Goal: Task Accomplishment & Management: Manage account settings

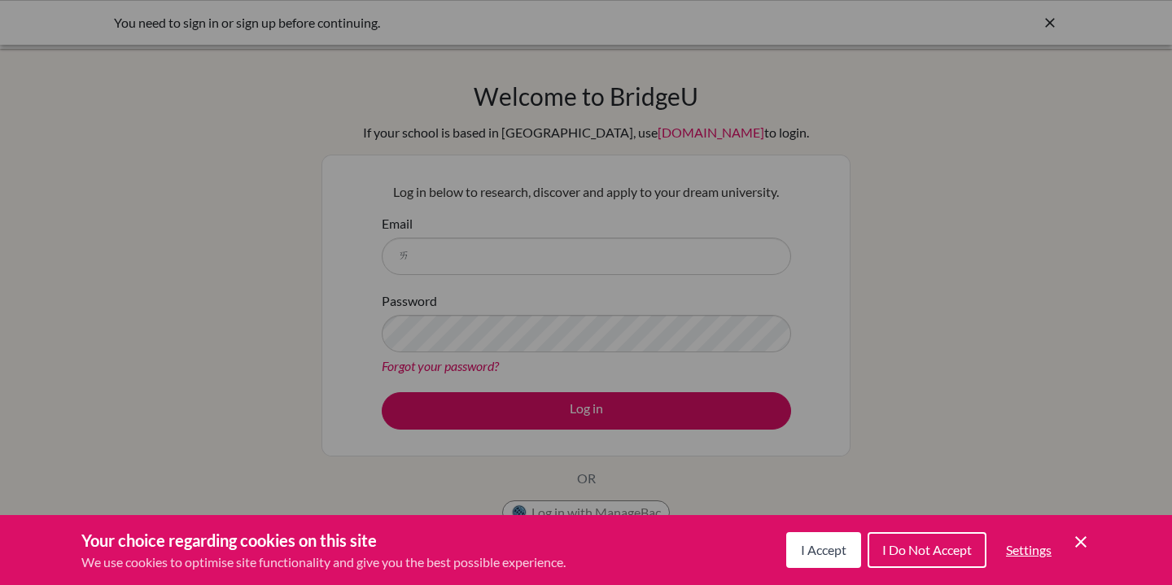
type input "ㄞ"
click at [815, 548] on span "I Accept" at bounding box center [824, 549] width 46 height 15
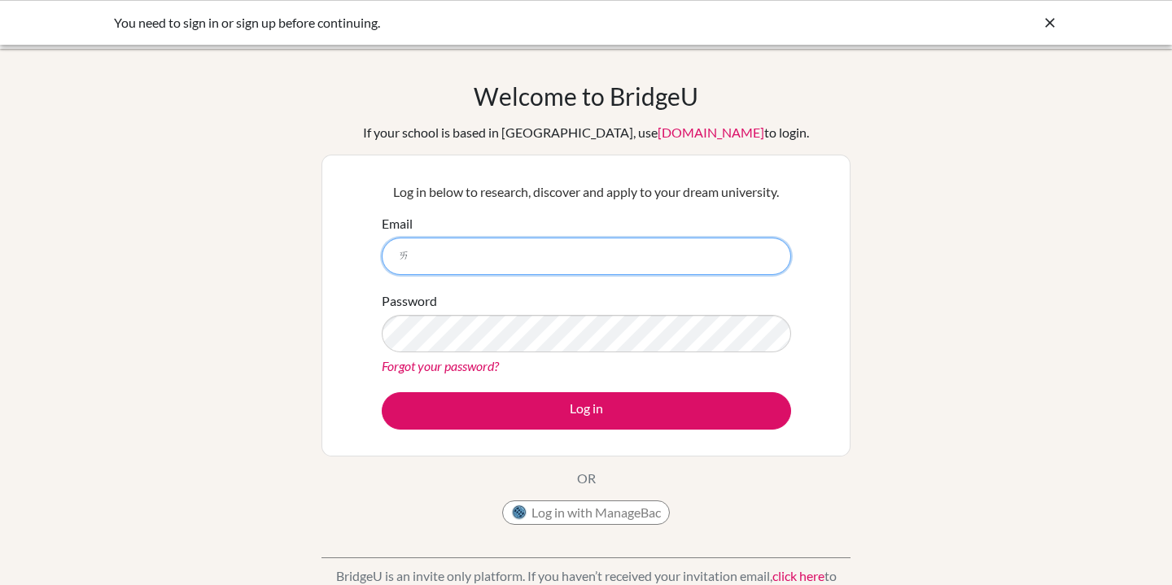
click at [477, 264] on input "ㄞ" at bounding box center [586, 256] width 409 height 37
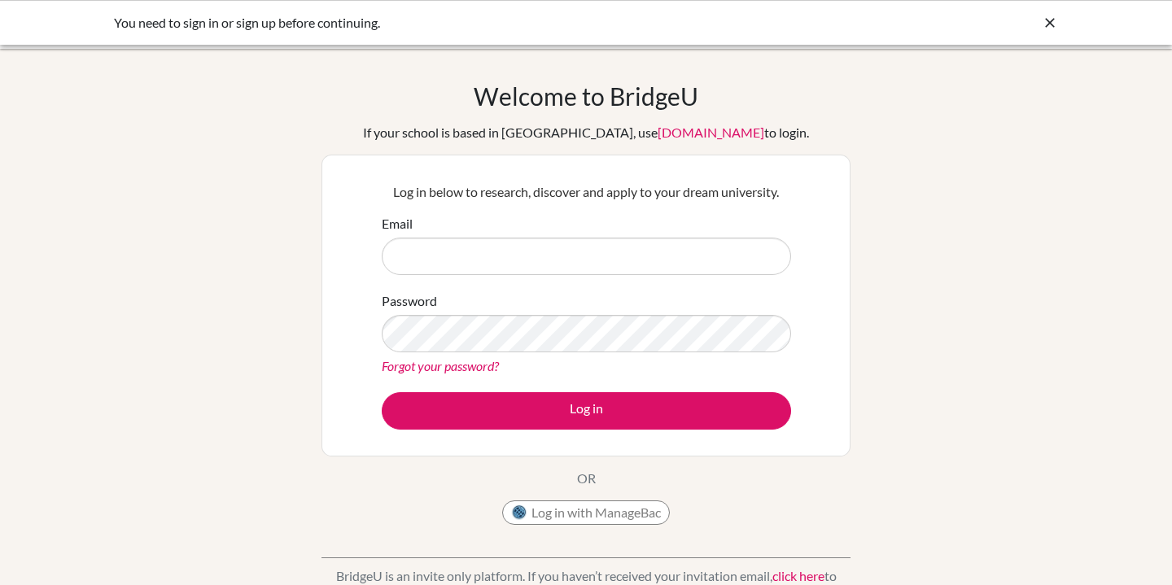
click at [605, 458] on div "Welcome to BridgeU If your school is based in China, use app.bridge-u.com.cn to…" at bounding box center [585, 307] width 529 height 452
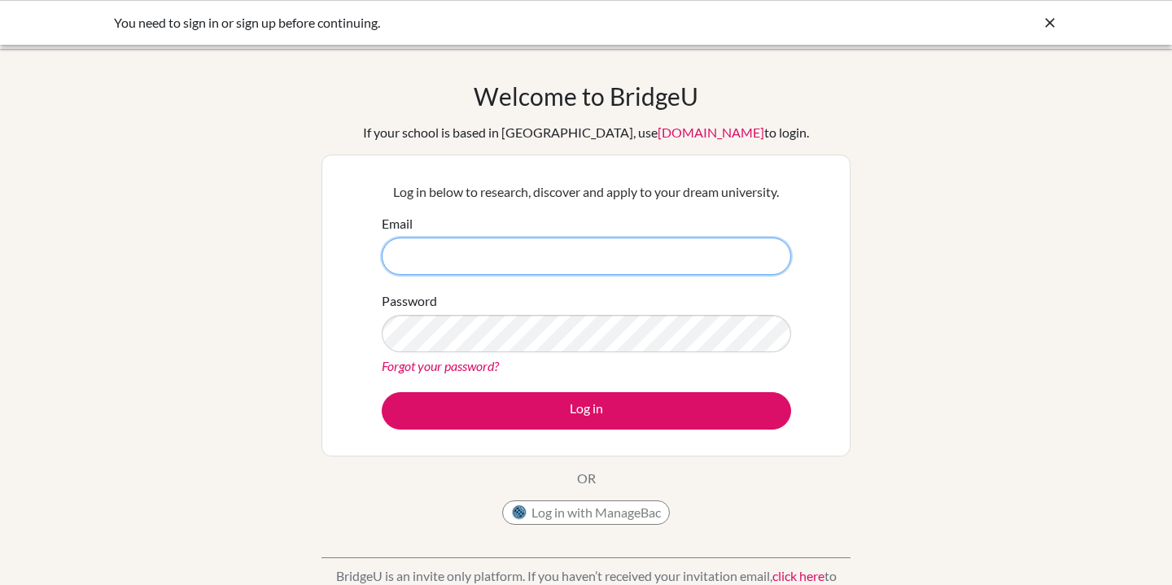
click at [574, 256] on input "Email" at bounding box center [586, 256] width 409 height 37
type input "y"
type input "110343@whs.tc.edu.tw"
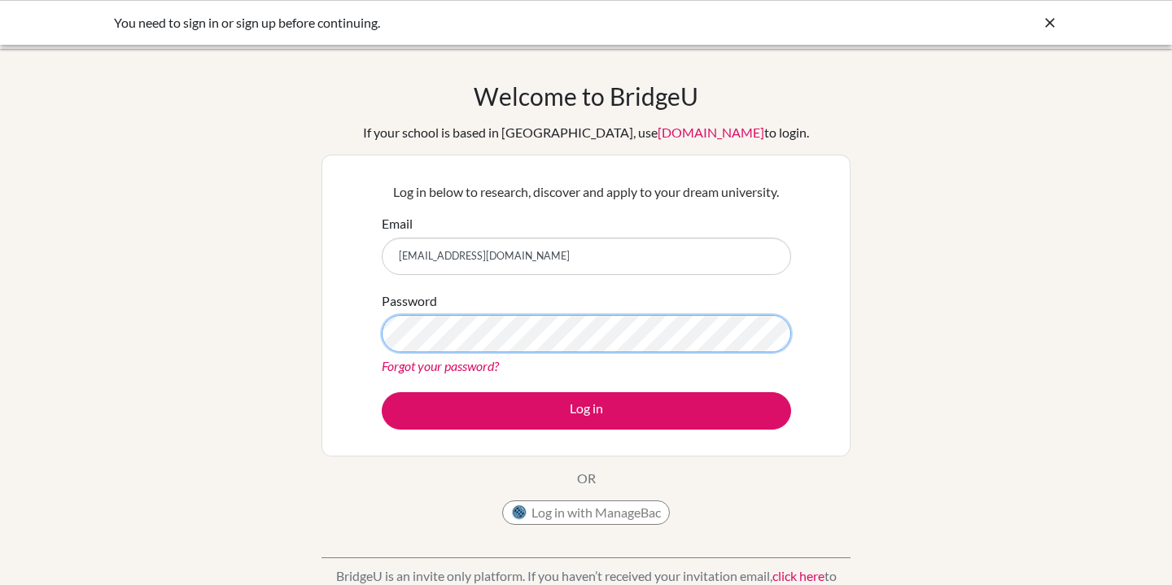
click at [586, 410] on button "Log in" at bounding box center [586, 410] width 409 height 37
click at [632, 368] on div "Forgot your password?" at bounding box center [586, 366] width 409 height 20
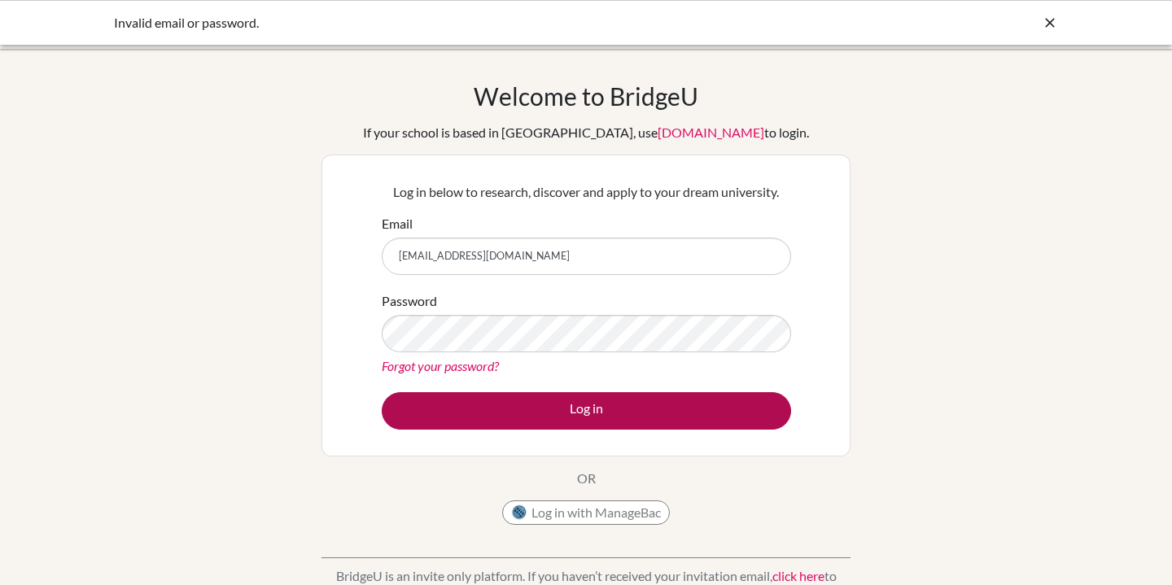
click at [563, 402] on button "Log in" at bounding box center [586, 410] width 409 height 37
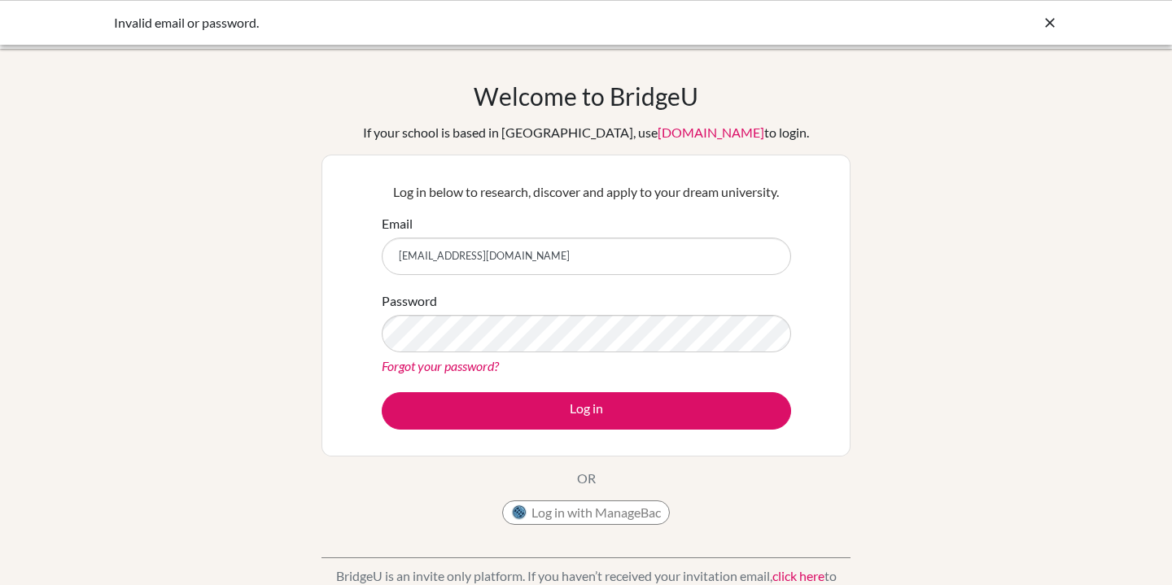
click at [531, 260] on input "110343@whs.tc.edu.tw" at bounding box center [586, 256] width 409 height 37
type input "yanxilin836@gmail.com"
click at [586, 410] on button "Log in" at bounding box center [586, 410] width 409 height 37
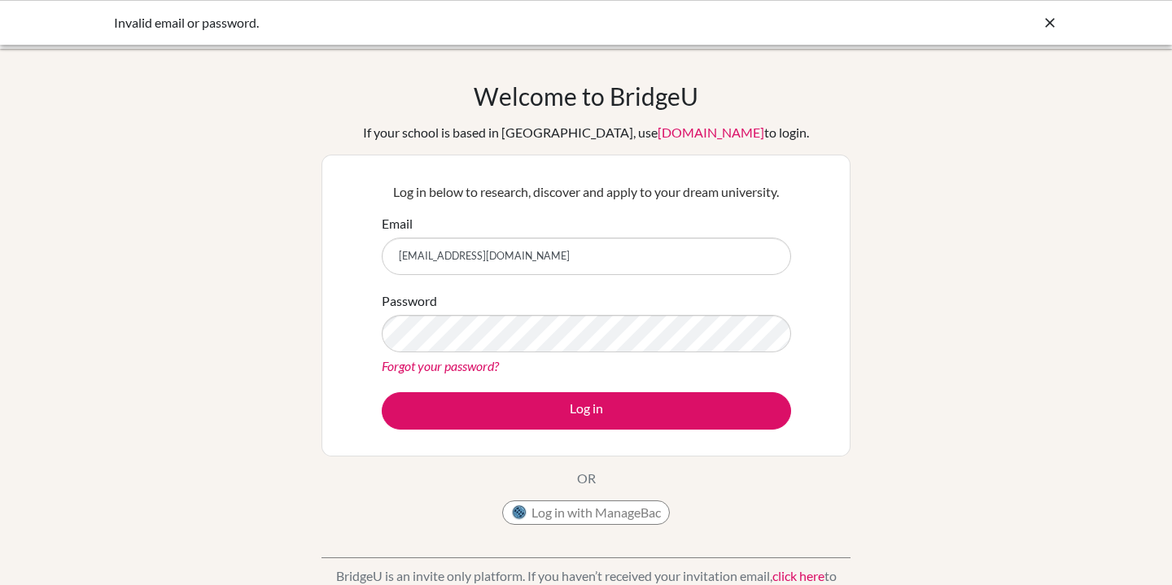
click at [670, 358] on div "Forgot your password?" at bounding box center [586, 366] width 409 height 20
click at [1046, 20] on icon at bounding box center [1050, 23] width 16 height 16
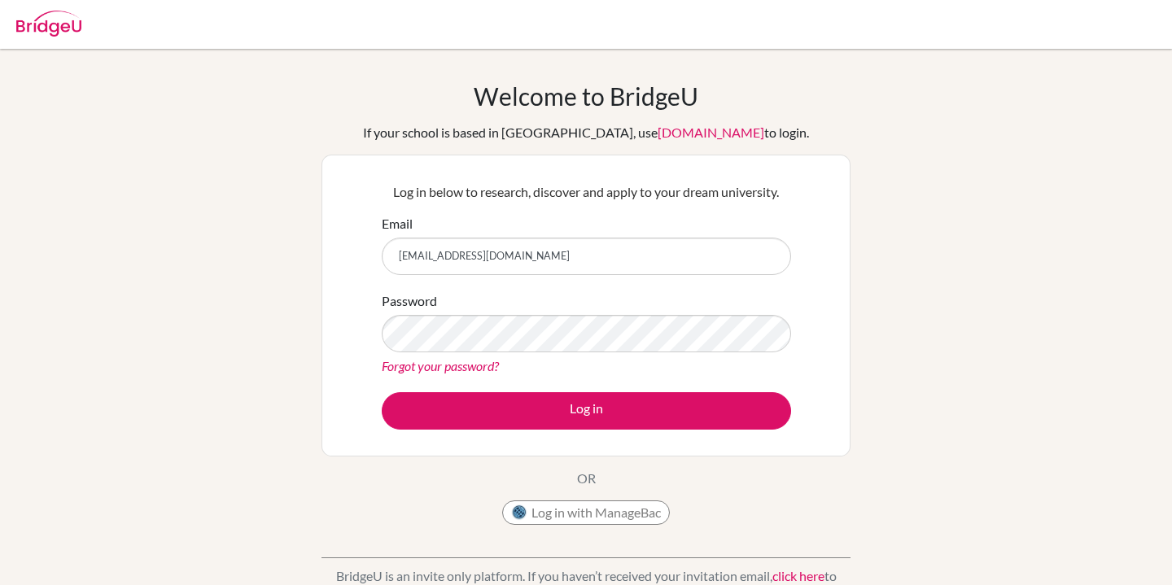
click at [59, 27] on img at bounding box center [48, 24] width 65 height 26
drag, startPoint x: 0, startPoint y: 0, endPoint x: 59, endPoint y: 38, distance: 70.6
click at [59, 31] on img at bounding box center [48, 24] width 65 height 26
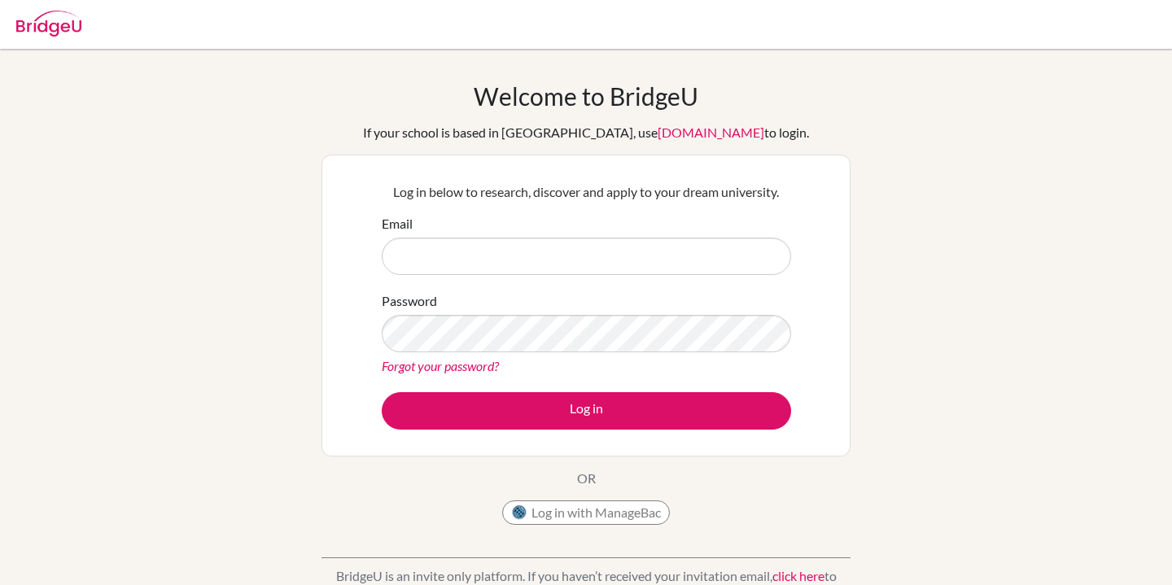
click at [662, 134] on link "[DOMAIN_NAME]" at bounding box center [710, 131] width 107 height 15
